Goal: Check status

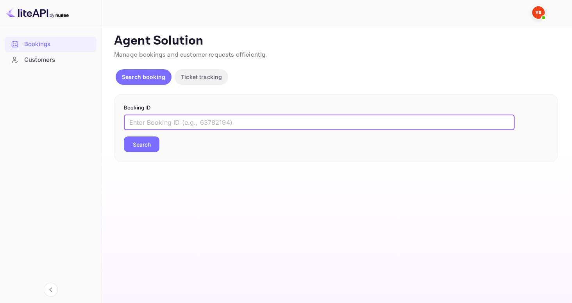
paste input "8553316"
type input "8553316"
click at [147, 154] on div "Booking ID 8553316 ​ Search" at bounding box center [336, 128] width 444 height 68
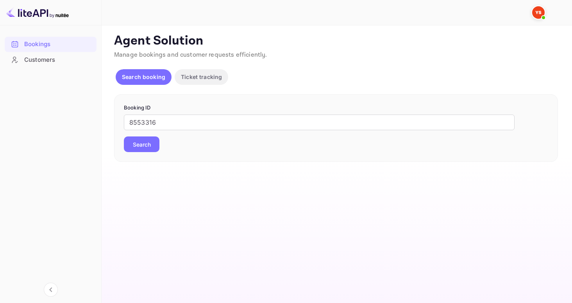
click at [146, 149] on button "Search" at bounding box center [142, 144] width 36 height 16
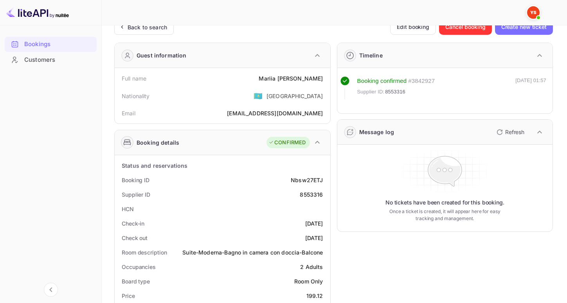
scroll to position [29, 0]
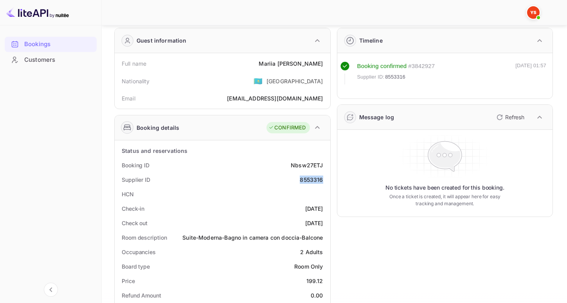
drag, startPoint x: 296, startPoint y: 181, endPoint x: 327, endPoint y: 179, distance: 30.2
click at [327, 179] on div "Supplier ID 8553316" at bounding box center [222, 179] width 209 height 14
copy div "8553316"
drag, startPoint x: 274, startPoint y: 62, endPoint x: 324, endPoint y: 63, distance: 49.3
click at [324, 63] on div "Full name [PERSON_NAME]" at bounding box center [222, 63] width 209 height 14
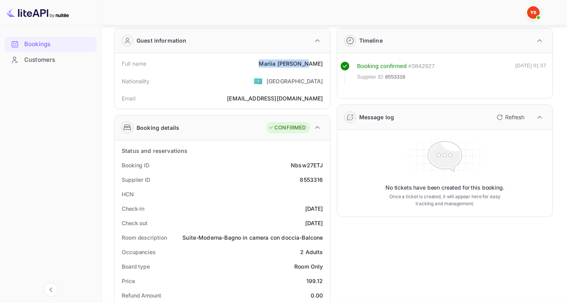
copy div "[PERSON_NAME]"
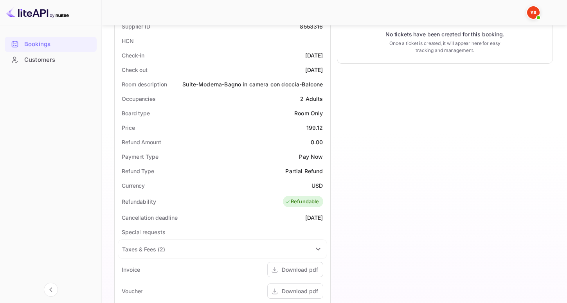
scroll to position [177, 0]
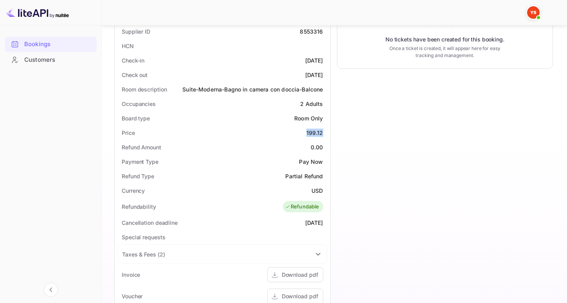
drag, startPoint x: 303, startPoint y: 131, endPoint x: 296, endPoint y: 130, distance: 6.3
click at [296, 130] on div "Price 199.12" at bounding box center [222, 133] width 209 height 14
copy div "199.12"
